Goal: Transaction & Acquisition: Purchase product/service

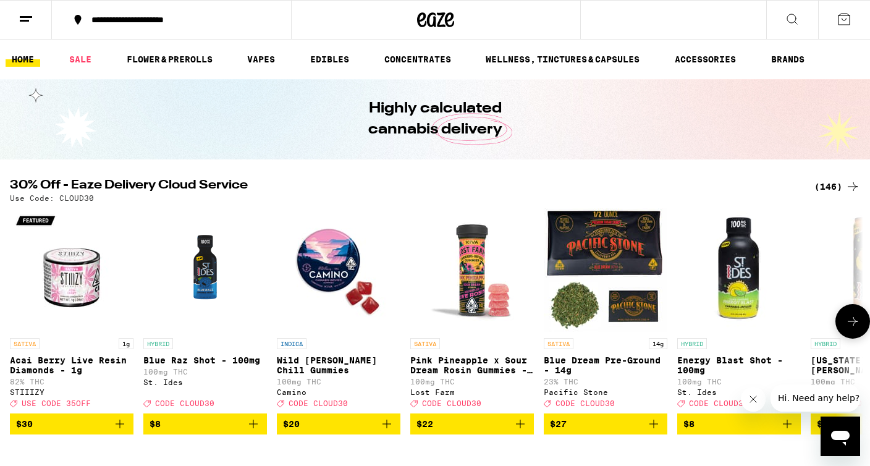
click at [847, 328] on icon at bounding box center [852, 321] width 15 height 15
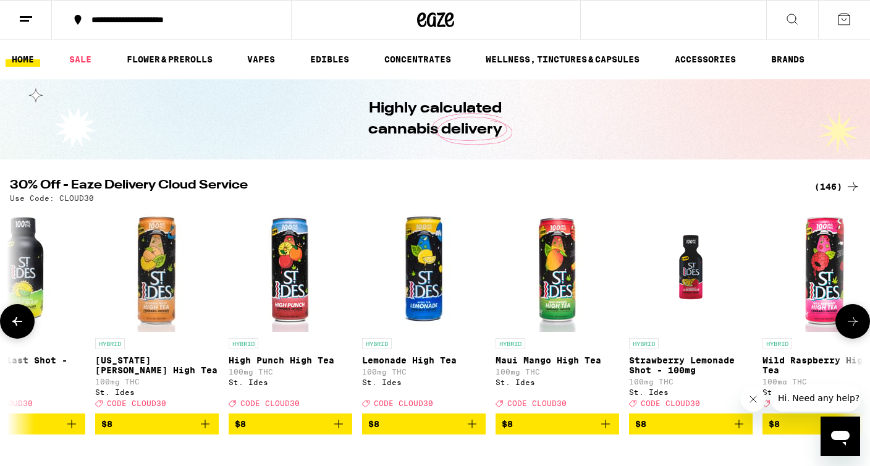
click at [847, 328] on icon at bounding box center [852, 321] width 15 height 15
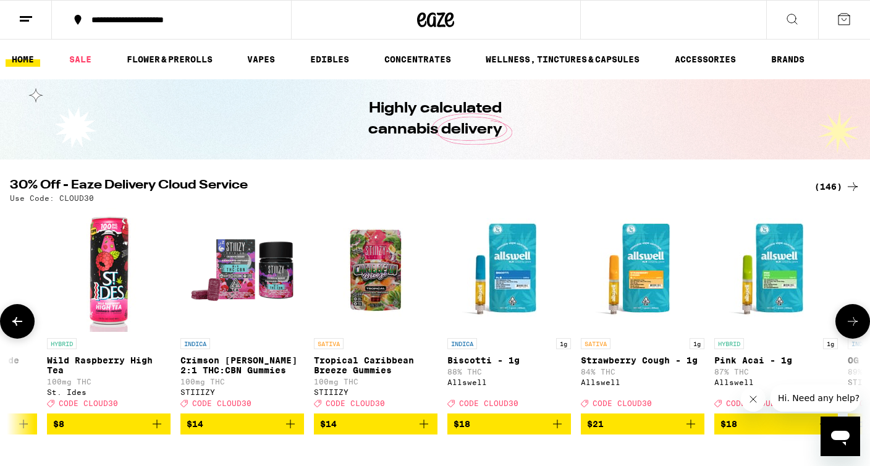
click at [847, 328] on icon at bounding box center [852, 321] width 15 height 15
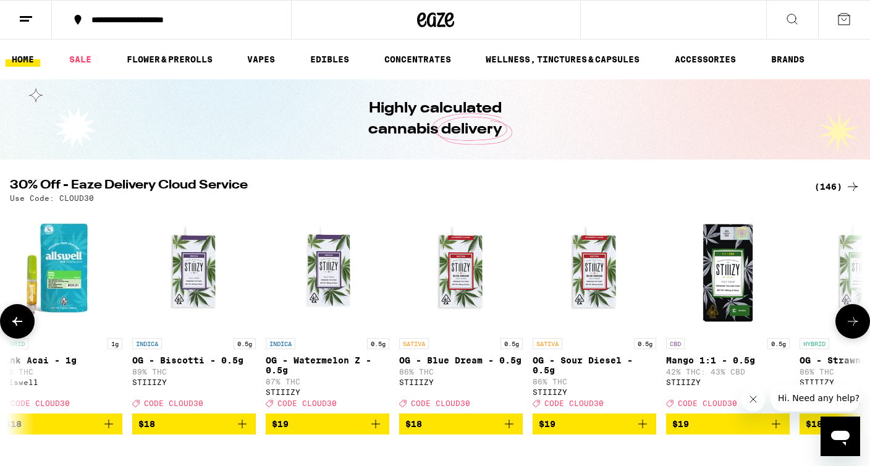
click at [847, 328] on icon at bounding box center [852, 321] width 15 height 15
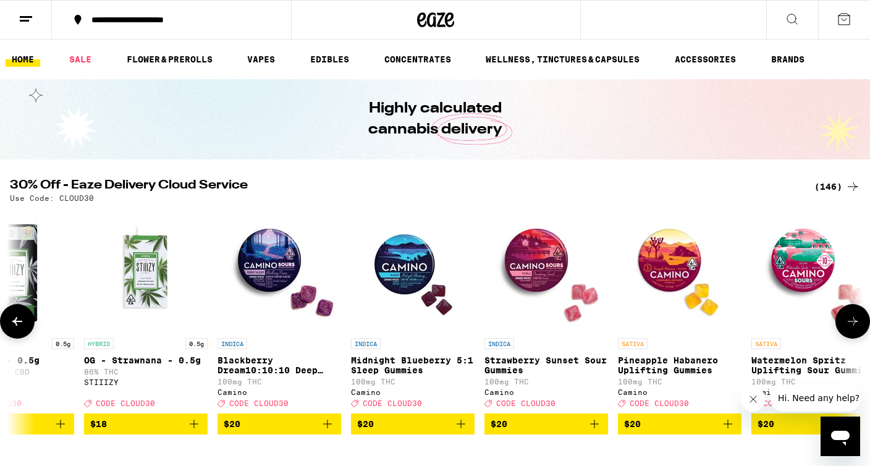
click at [847, 328] on icon at bounding box center [852, 321] width 15 height 15
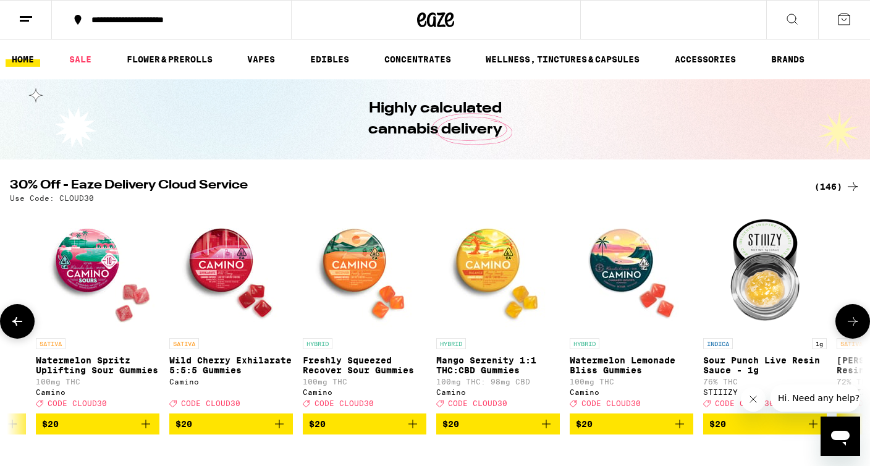
click at [847, 328] on icon at bounding box center [852, 321] width 15 height 15
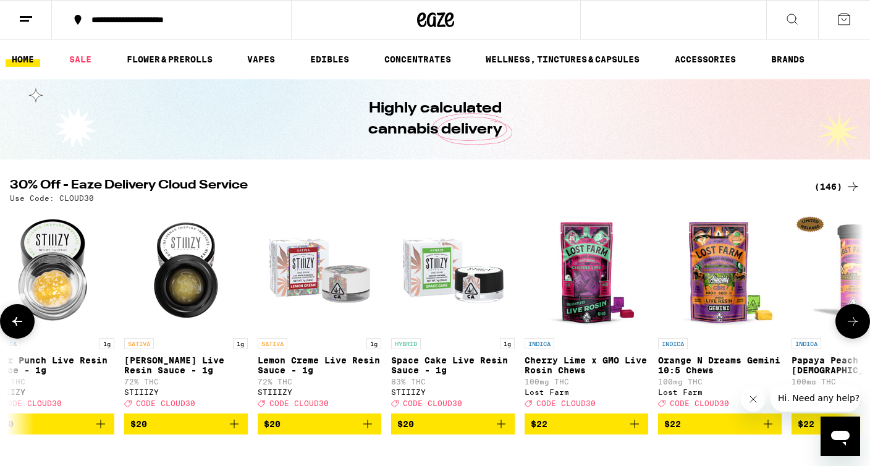
scroll to position [0, 4292]
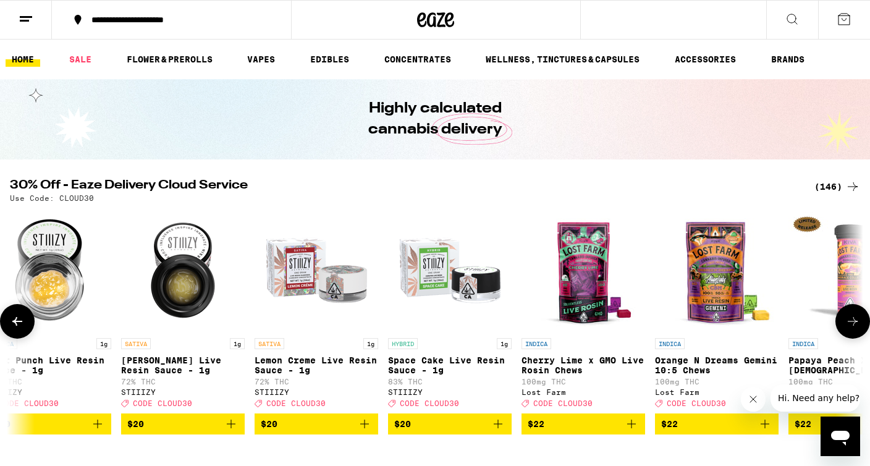
click at [847, 328] on icon at bounding box center [852, 321] width 15 height 15
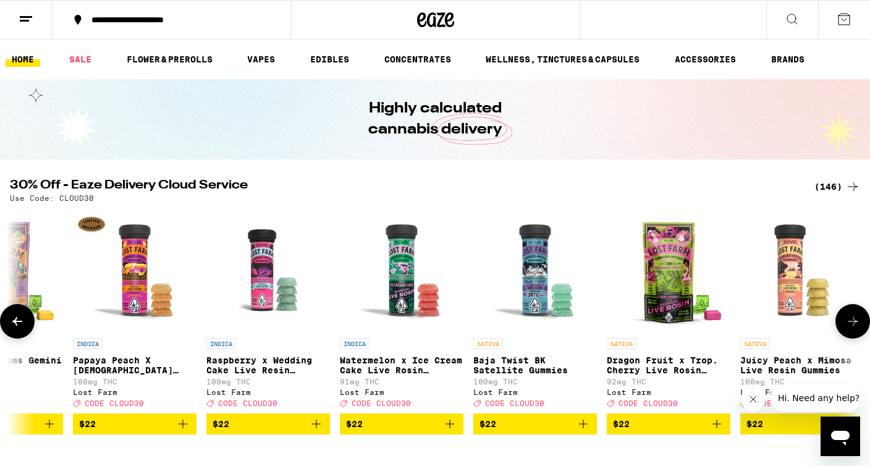
click at [847, 328] on icon at bounding box center [852, 321] width 15 height 15
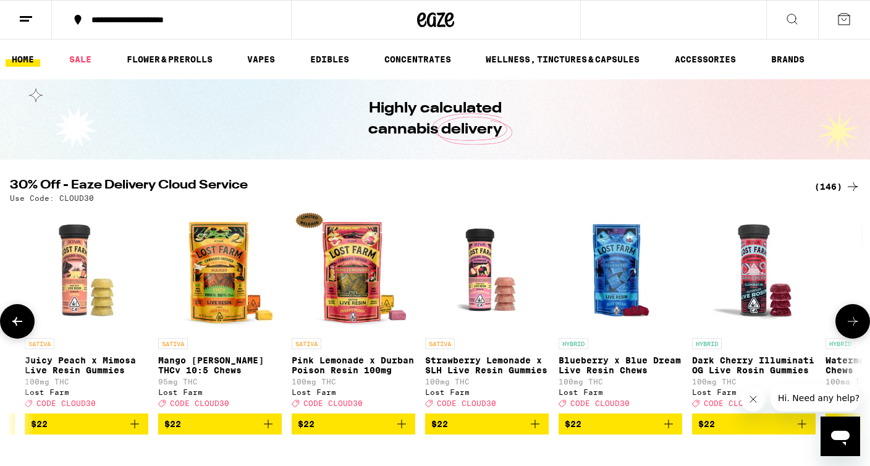
click at [847, 328] on icon at bounding box center [852, 321] width 15 height 15
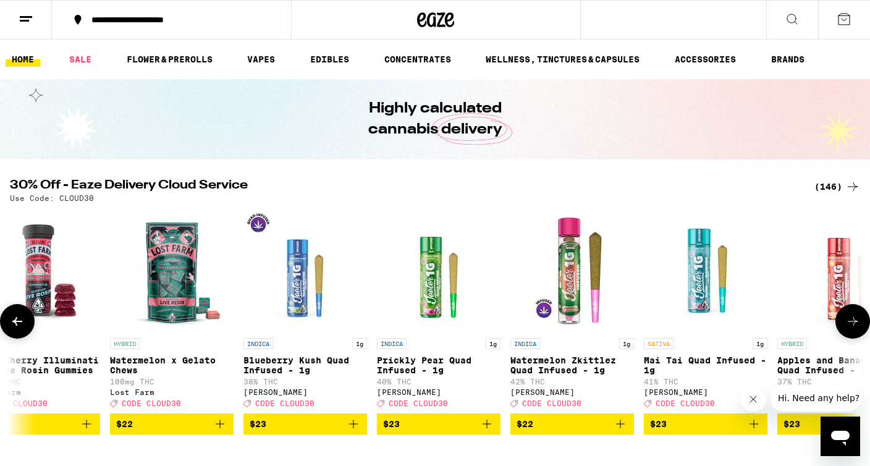
click at [847, 328] on icon at bounding box center [852, 321] width 15 height 15
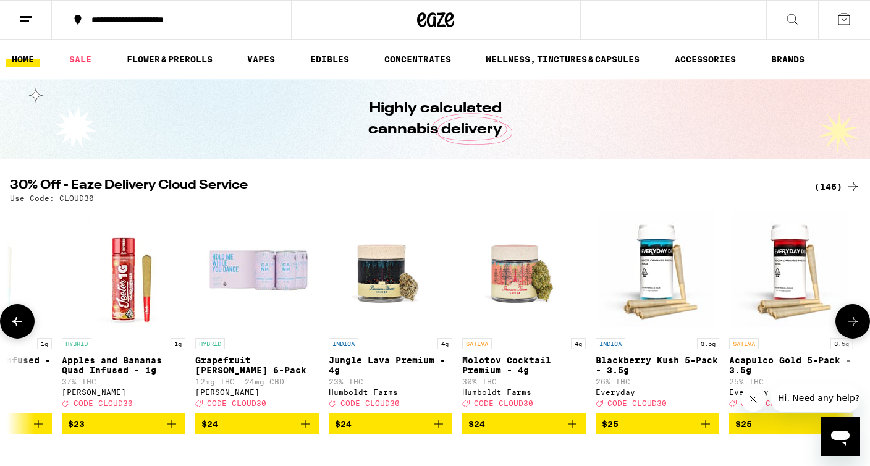
click at [847, 328] on icon at bounding box center [852, 321] width 15 height 15
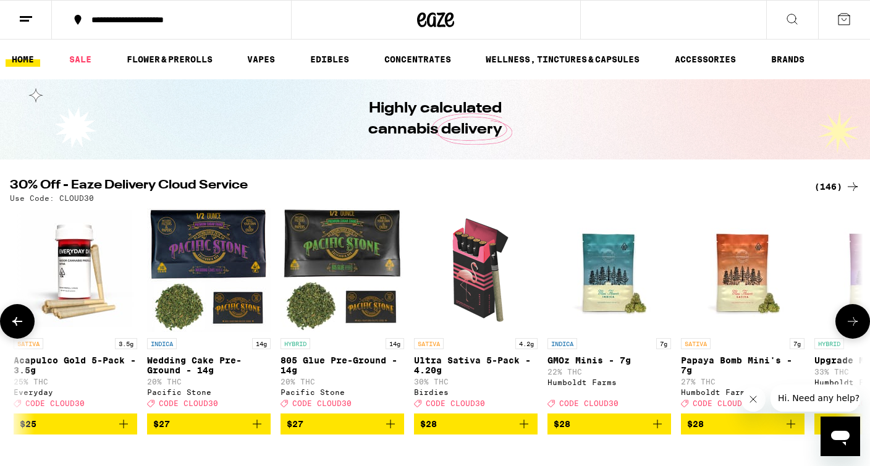
click at [847, 328] on icon at bounding box center [852, 321] width 15 height 15
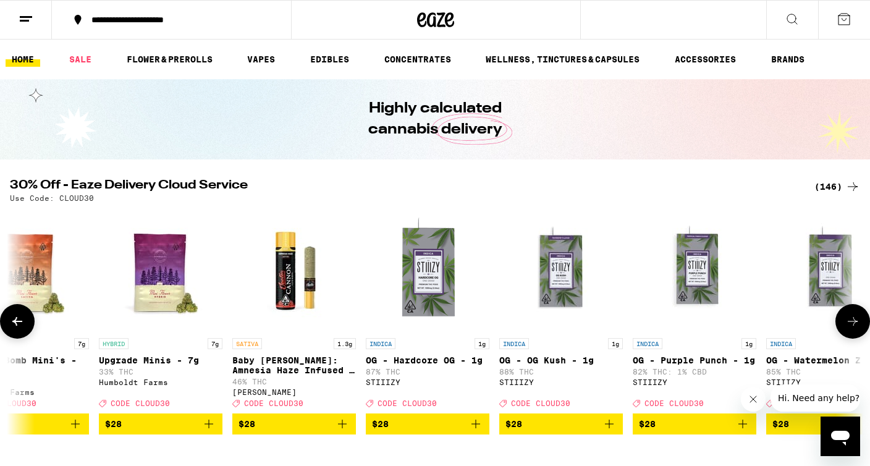
click at [847, 328] on icon at bounding box center [852, 321] width 15 height 15
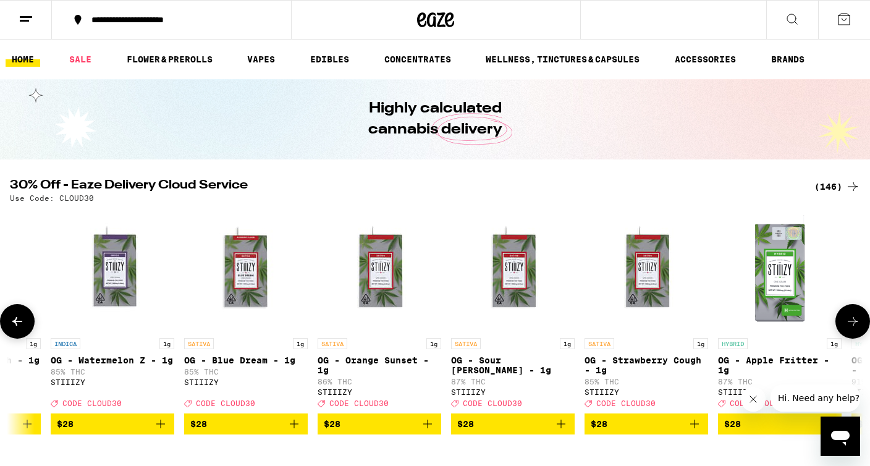
click at [847, 328] on icon at bounding box center [852, 321] width 15 height 15
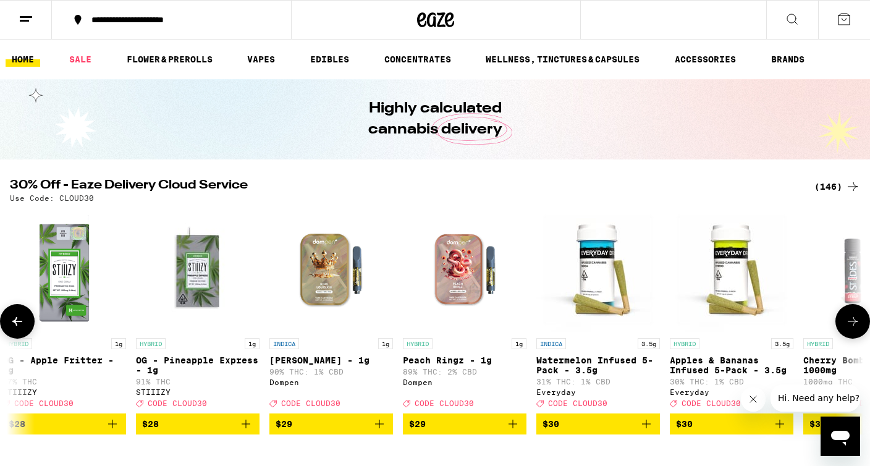
click at [847, 328] on icon at bounding box center [852, 321] width 15 height 15
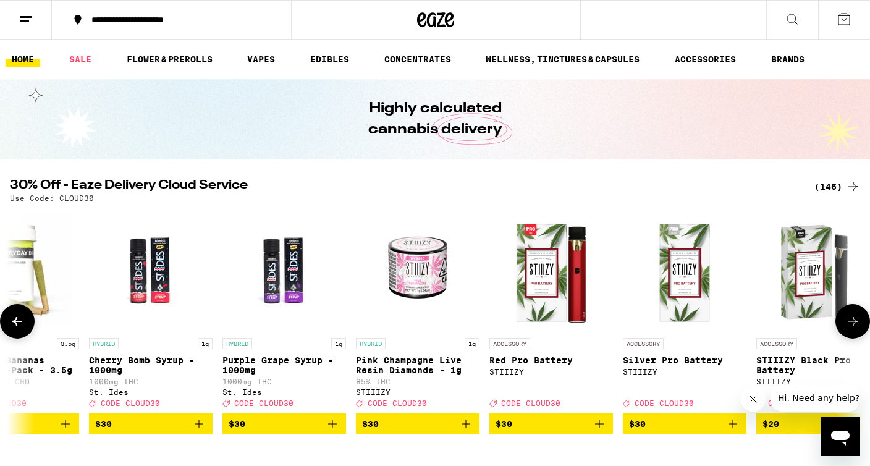
scroll to position [0, 10730]
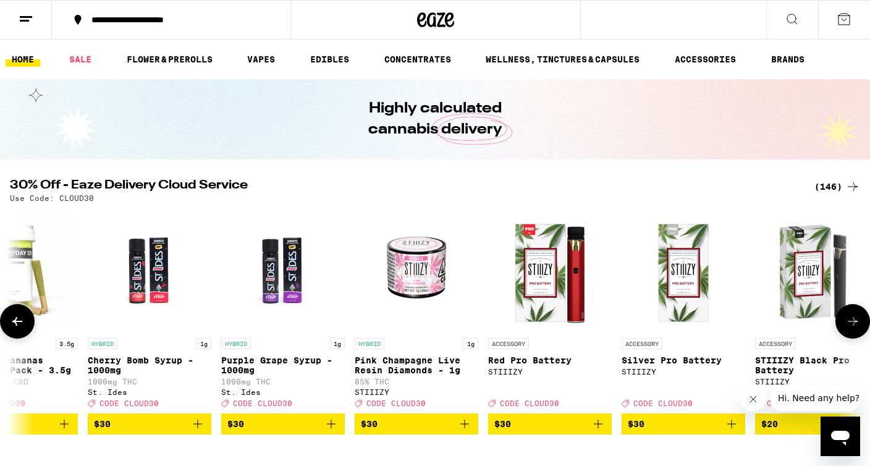
click at [847, 328] on icon at bounding box center [852, 321] width 15 height 15
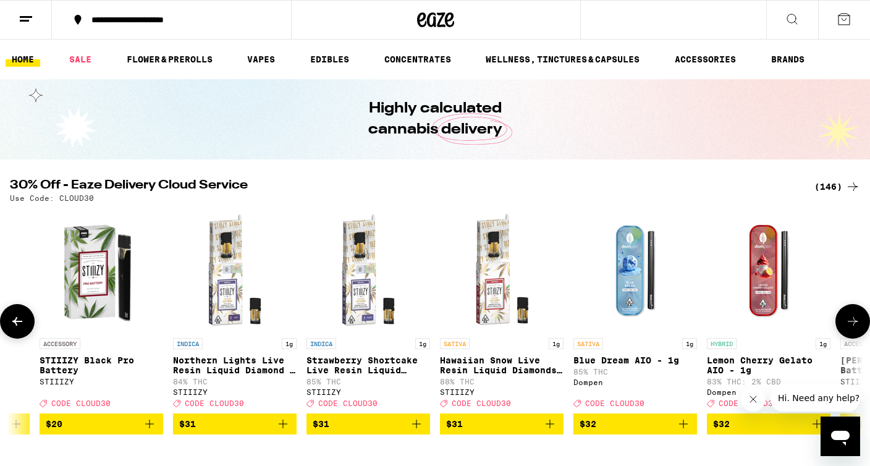
click at [847, 328] on icon at bounding box center [852, 321] width 15 height 15
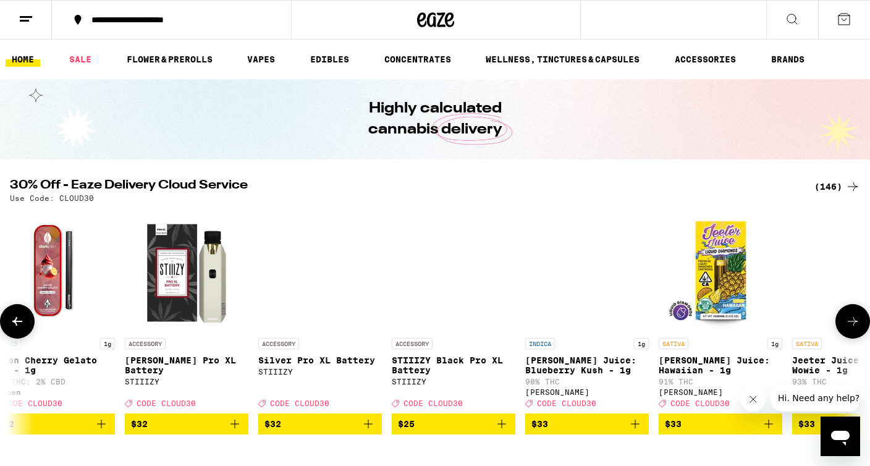
click at [847, 328] on icon at bounding box center [852, 321] width 15 height 15
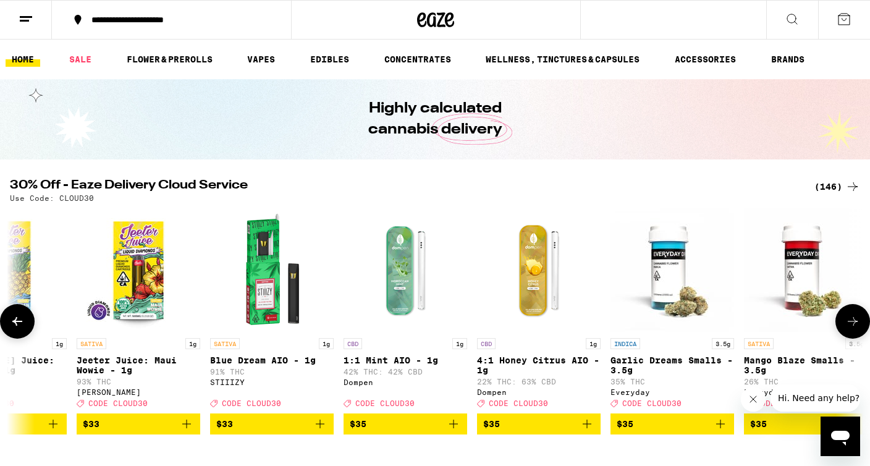
click at [847, 328] on icon at bounding box center [852, 321] width 15 height 15
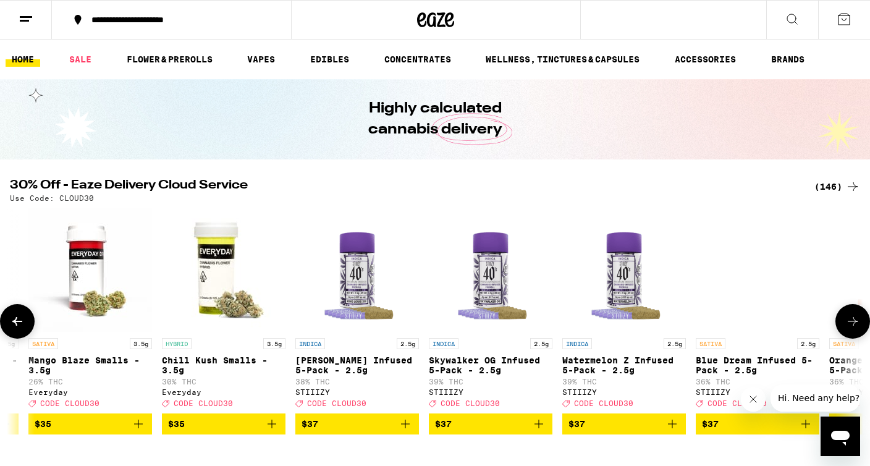
click at [847, 328] on icon at bounding box center [852, 321] width 15 height 15
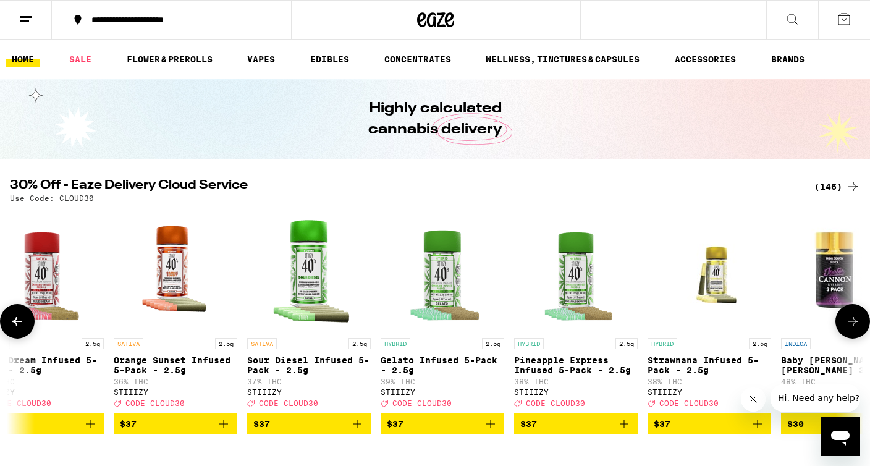
click at [847, 328] on icon at bounding box center [852, 321] width 15 height 15
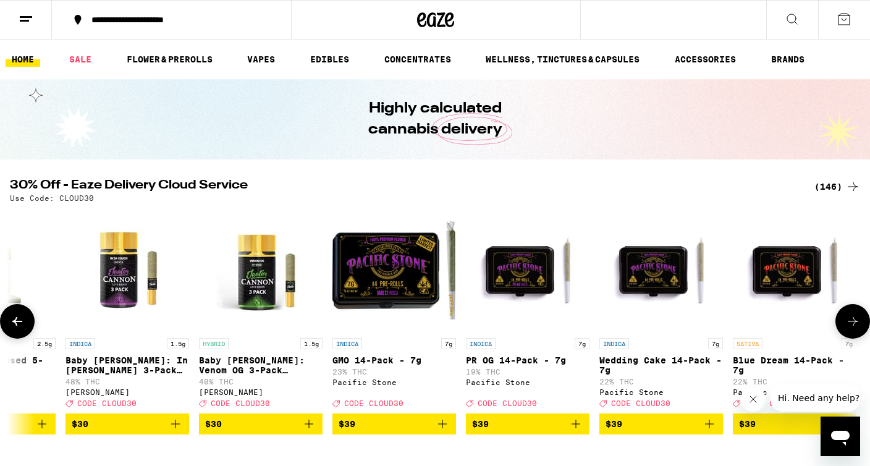
click at [847, 328] on icon at bounding box center [852, 321] width 15 height 15
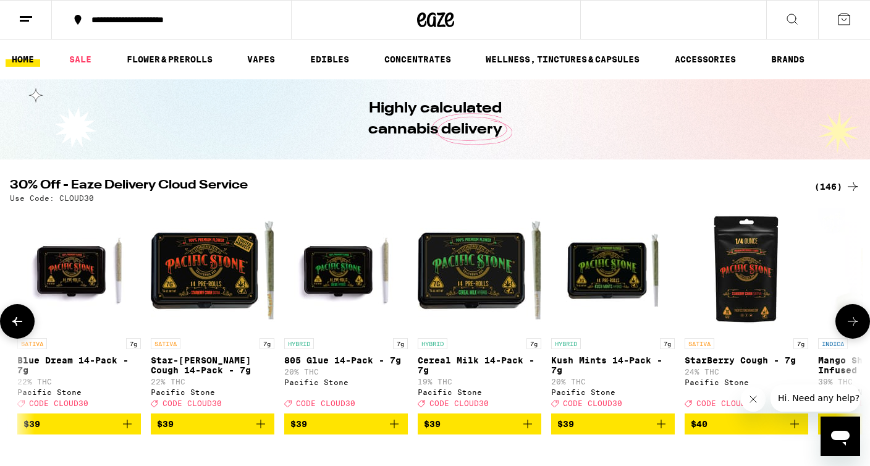
click at [847, 328] on icon at bounding box center [852, 321] width 15 height 15
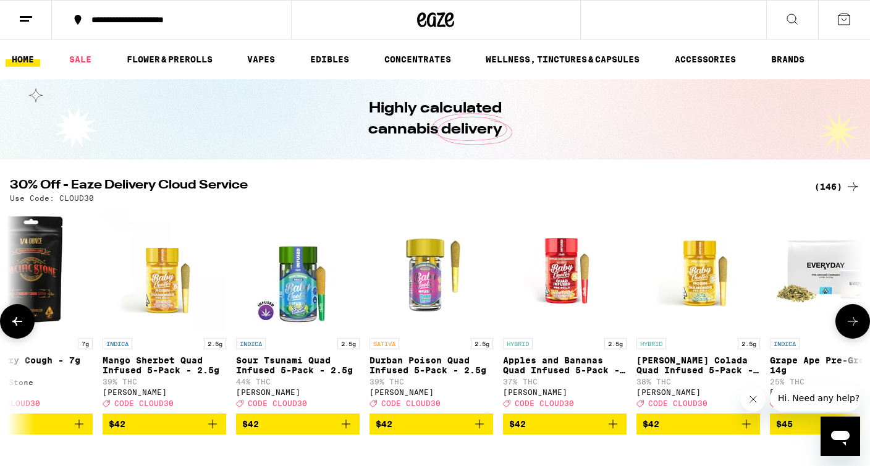
click at [847, 328] on icon at bounding box center [852, 321] width 15 height 15
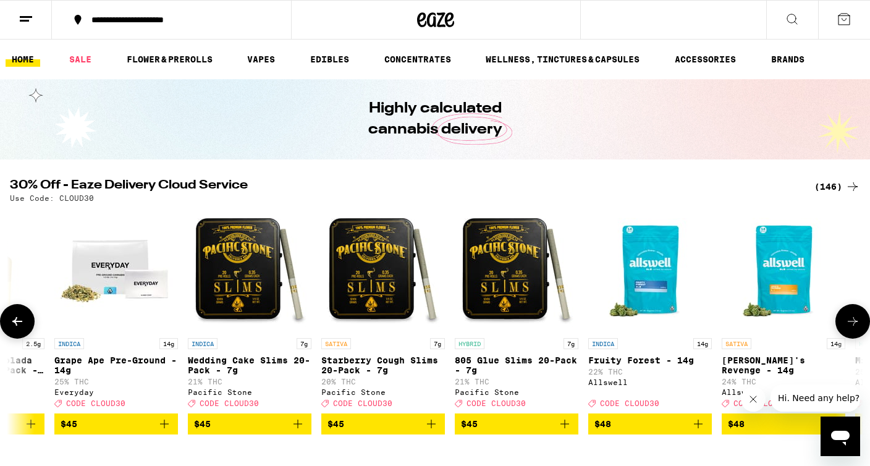
click at [847, 328] on icon at bounding box center [852, 321] width 15 height 15
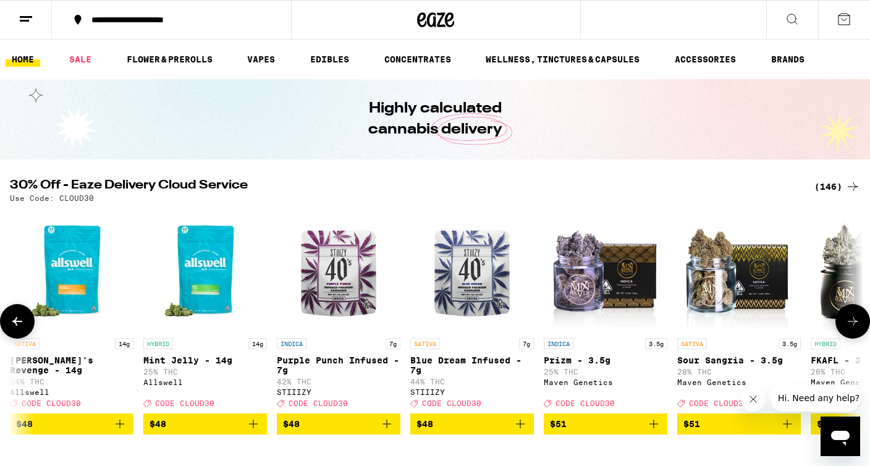
scroll to position [0, 17883]
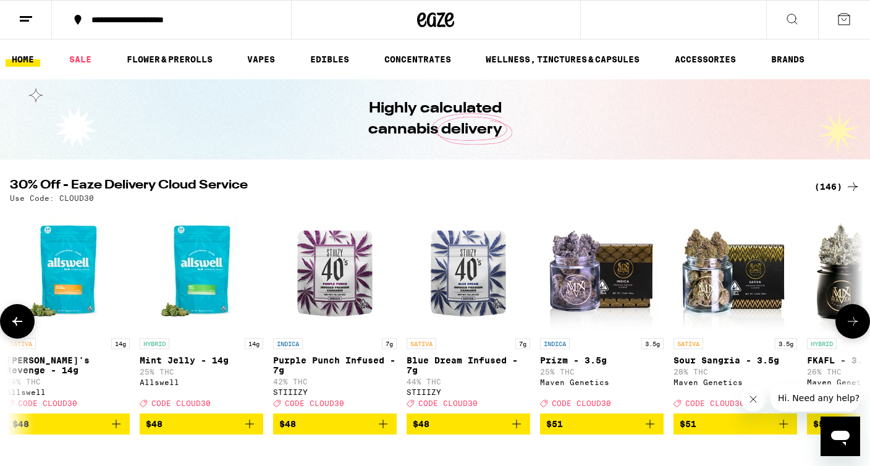
click at [847, 328] on icon at bounding box center [852, 321] width 15 height 15
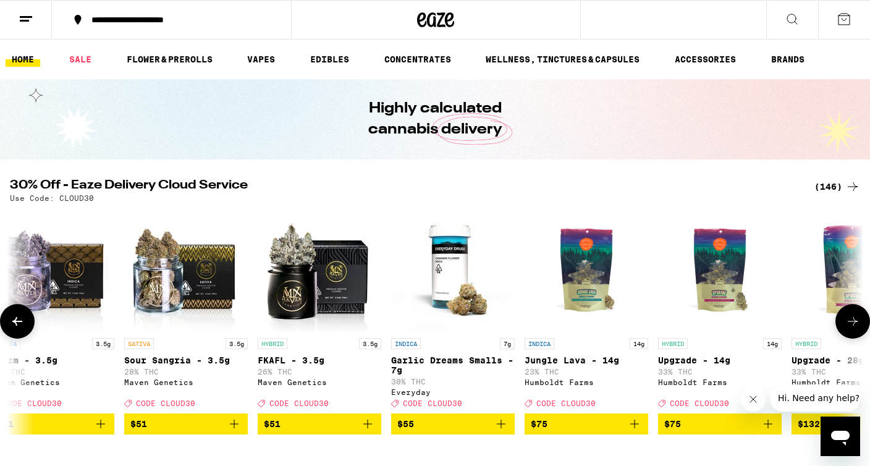
scroll to position [0, 18598]
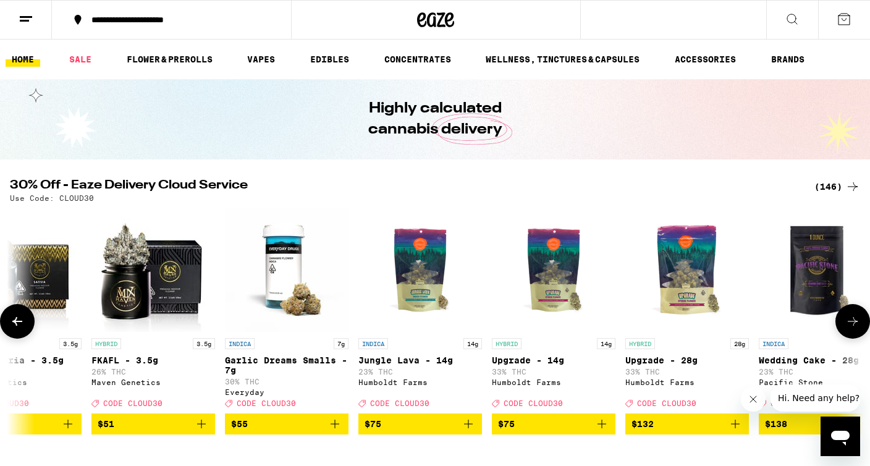
click at [847, 327] on icon at bounding box center [852, 321] width 15 height 15
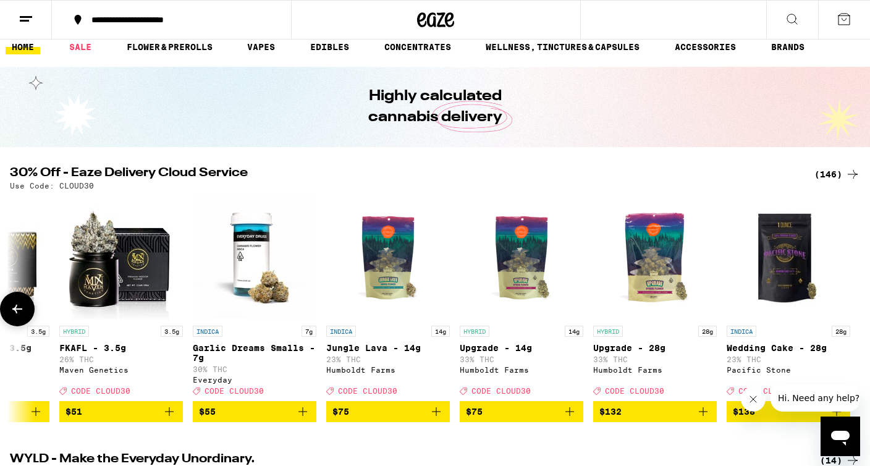
scroll to position [0, 0]
